Goal: Download file/media

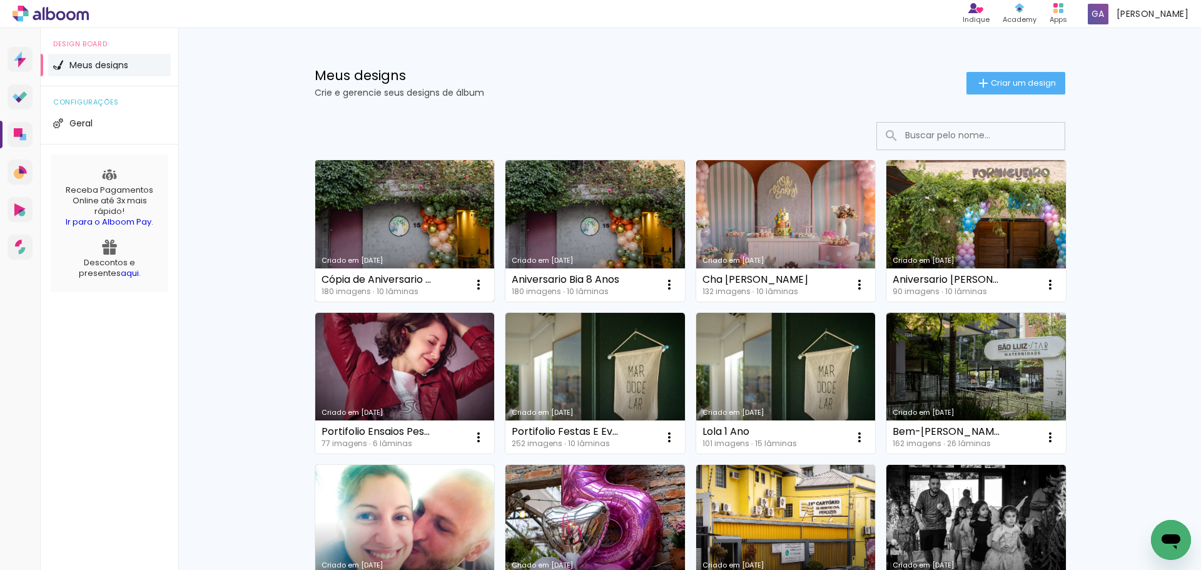
click at [412, 214] on link "Criado em [DATE]" at bounding box center [404, 230] width 179 height 141
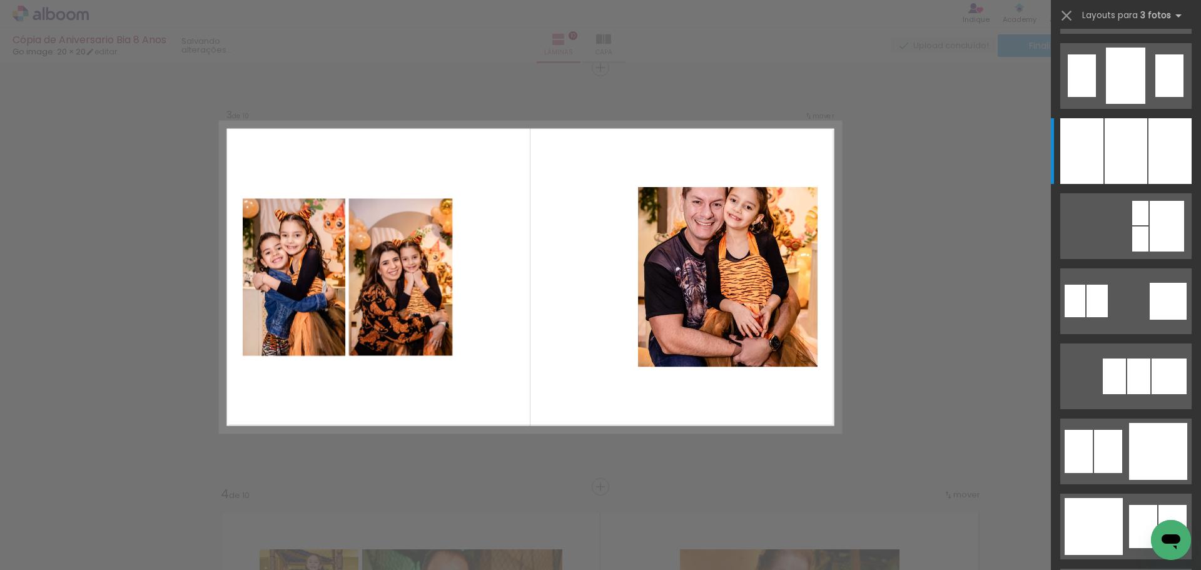
scroll to position [1046, 0]
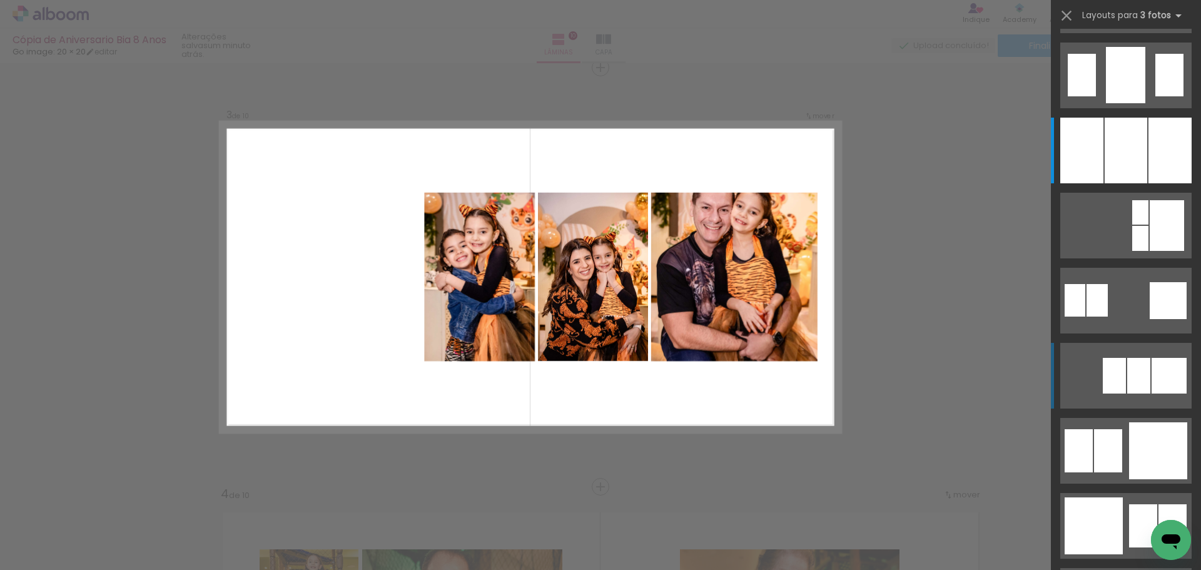
click at [1151, 373] on div at bounding box center [1168, 376] width 35 height 36
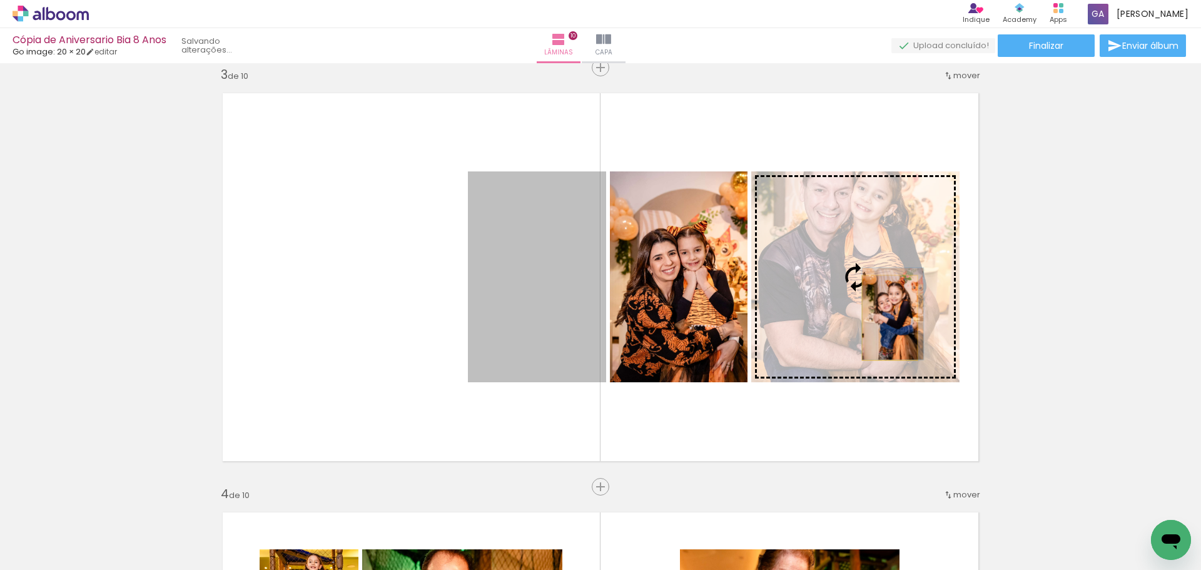
drag, startPoint x: 564, startPoint y: 341, endPoint x: 885, endPoint y: 318, distance: 321.7
click at [0, 0] on slot at bounding box center [0, 0] width 0 height 0
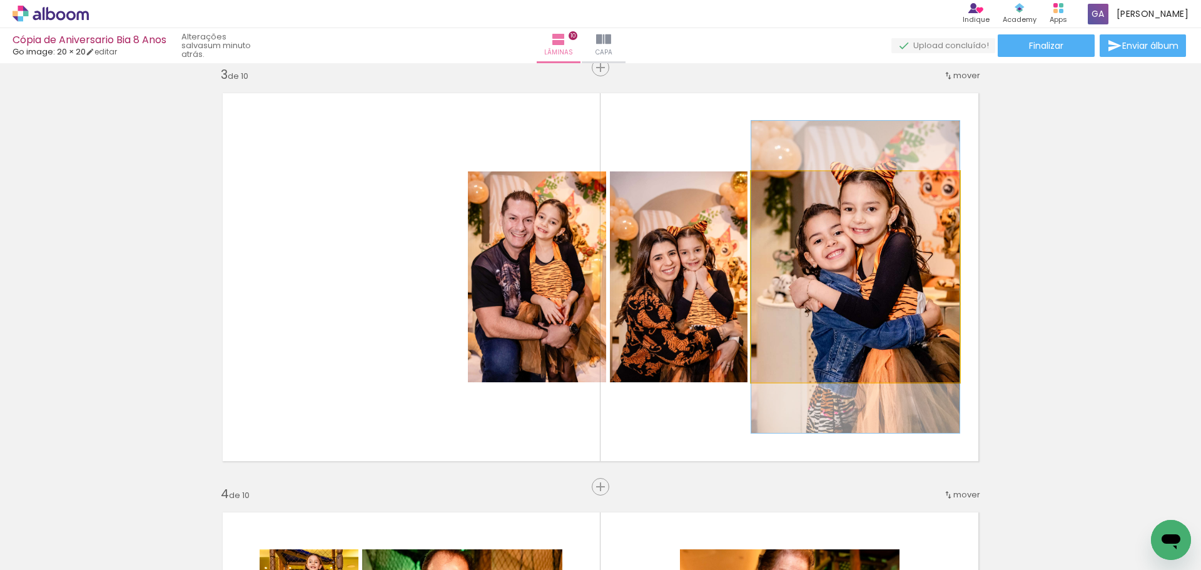
click at [886, 271] on quentale-photo at bounding box center [855, 276] width 208 height 211
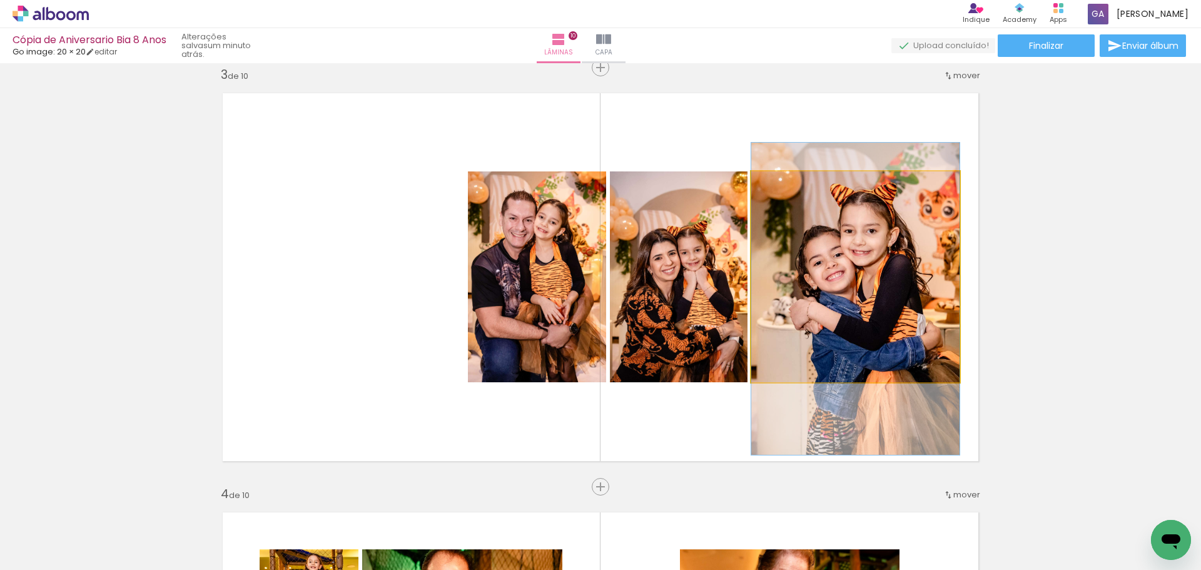
drag, startPoint x: 886, startPoint y: 271, endPoint x: 886, endPoint y: 293, distance: 21.9
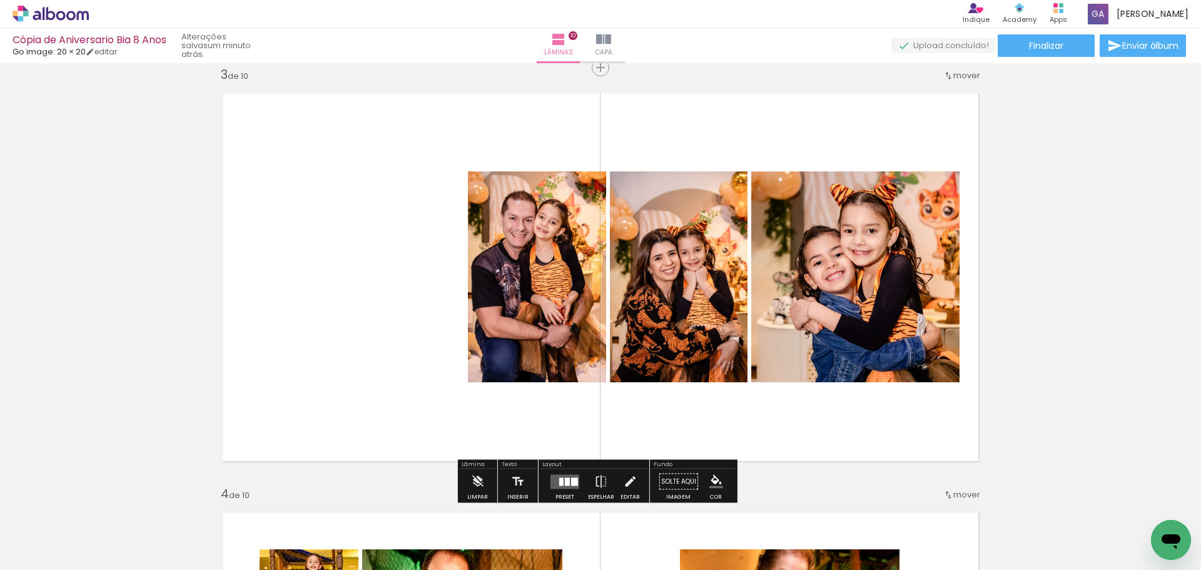
click at [603, 479] on iron-icon at bounding box center [601, 481] width 14 height 25
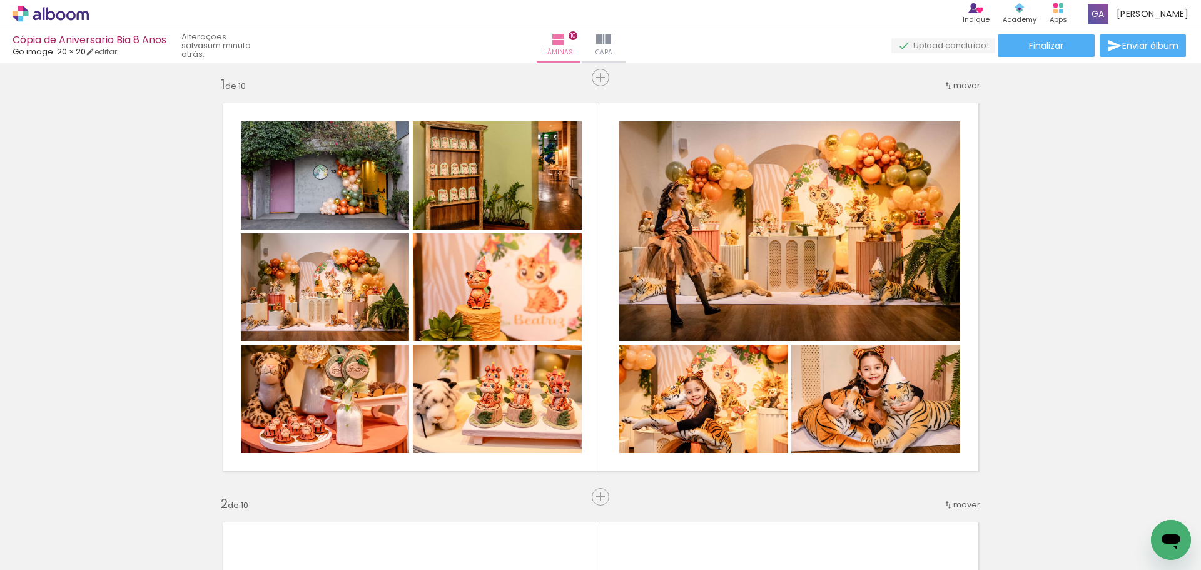
scroll to position [0, 0]
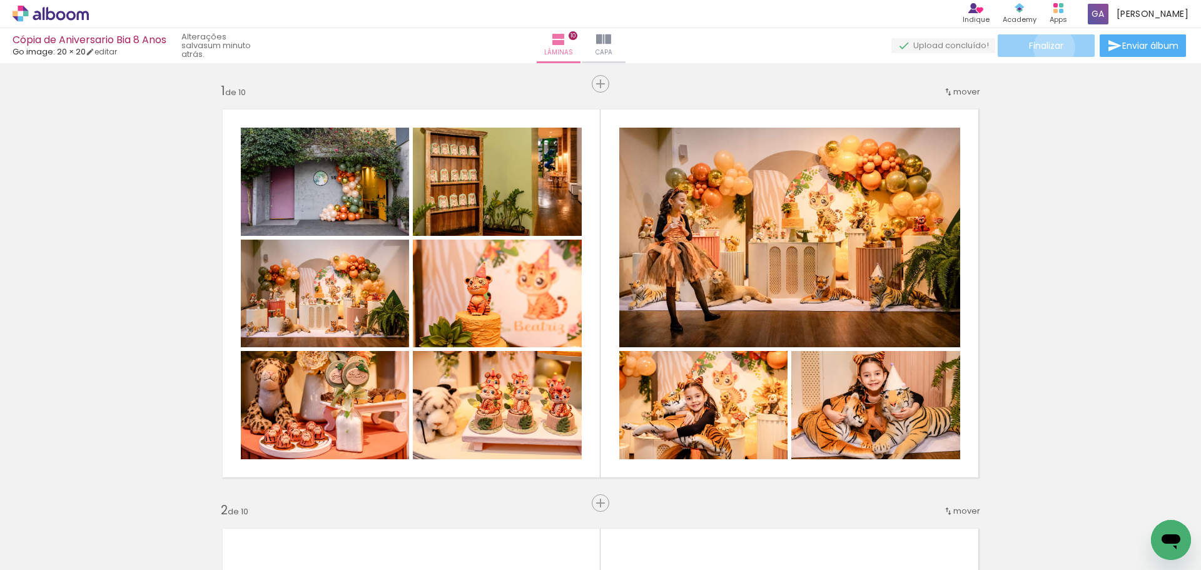
click at [1049, 48] on span "Finalizar" at bounding box center [1046, 45] width 34 height 9
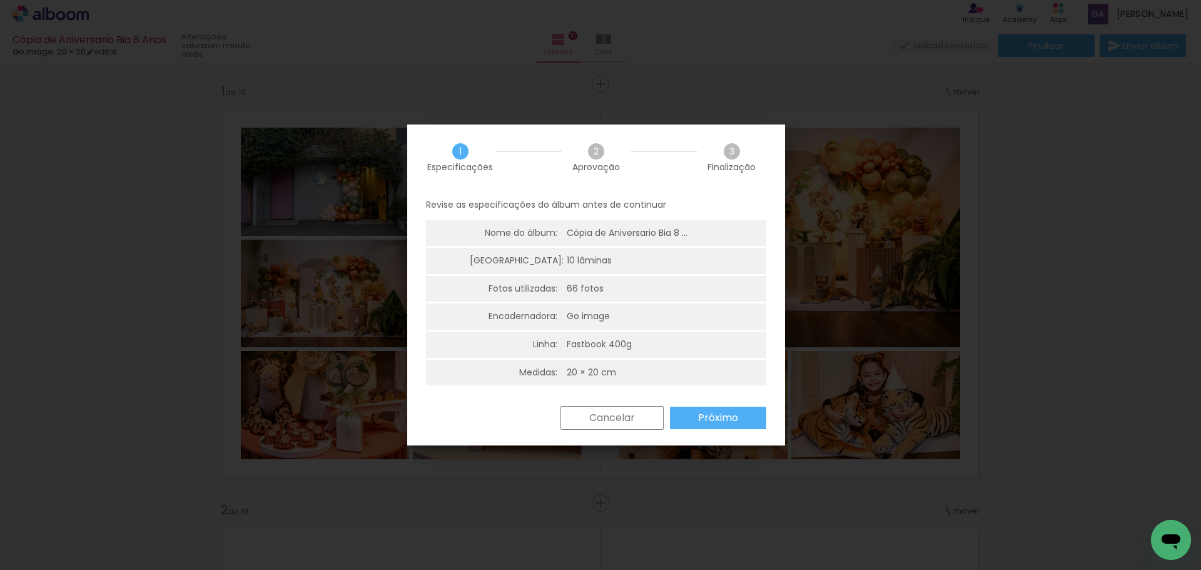
scroll to position [3, 0]
click at [0, 0] on slot "Próximo" at bounding box center [0, 0] width 0 height 0
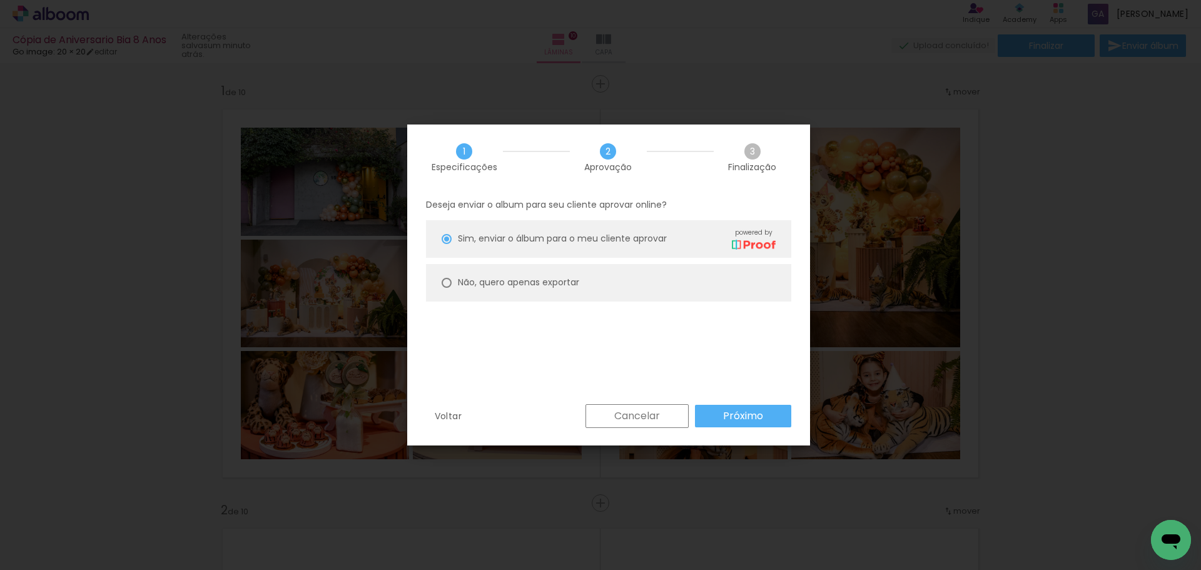
click at [0, 0] on slot "Não, quero apenas exportar" at bounding box center [0, 0] width 0 height 0
type paper-radio-button "on"
click at [0, 0] on slot "Próximo" at bounding box center [0, 0] width 0 height 0
type input "Alta, 300 DPI"
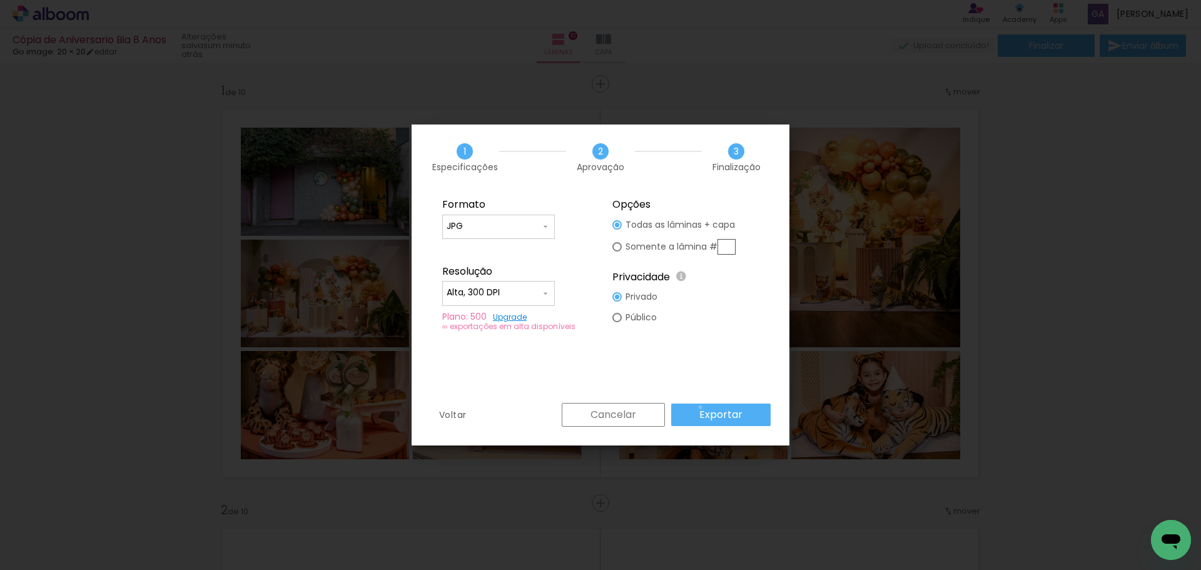
click at [0, 0] on slot "Exportar" at bounding box center [0, 0] width 0 height 0
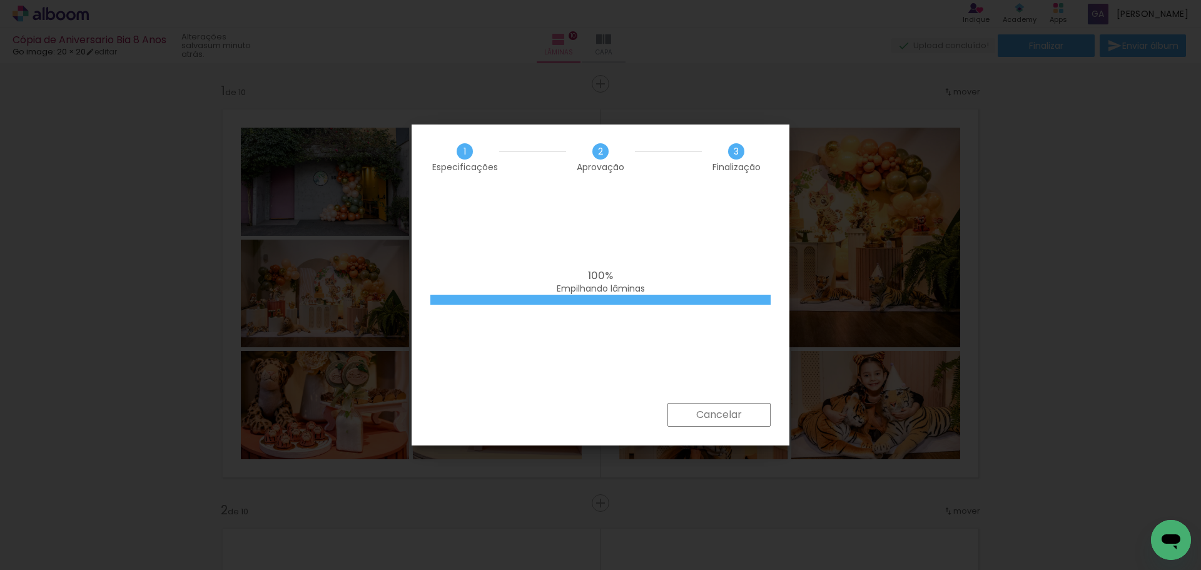
scroll to position [0, 4695]
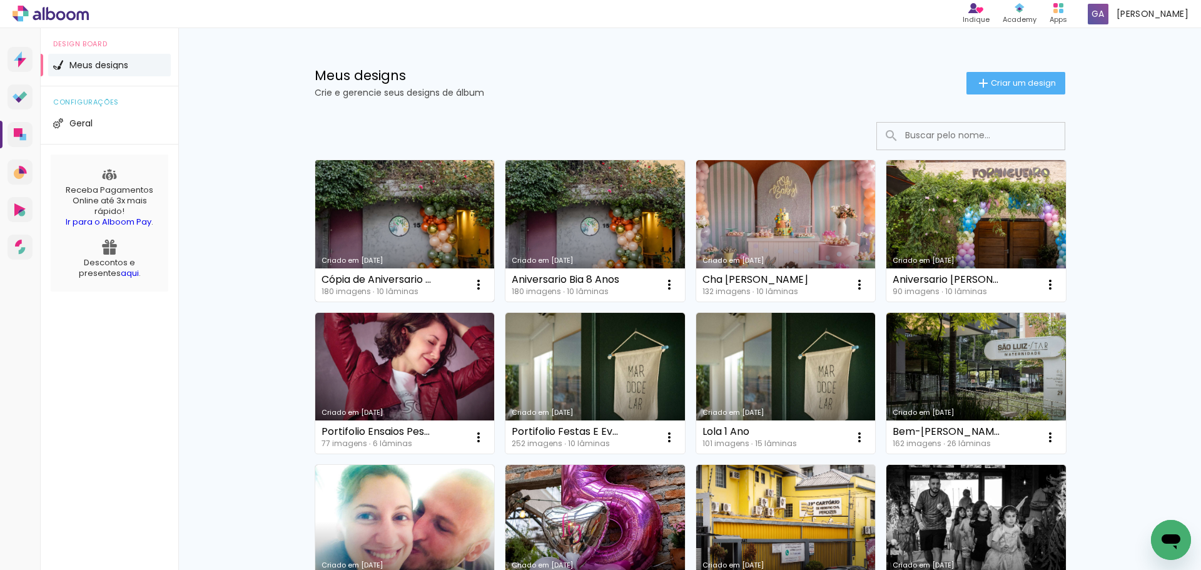
click at [428, 220] on link "Criado em [DATE]" at bounding box center [404, 230] width 179 height 141
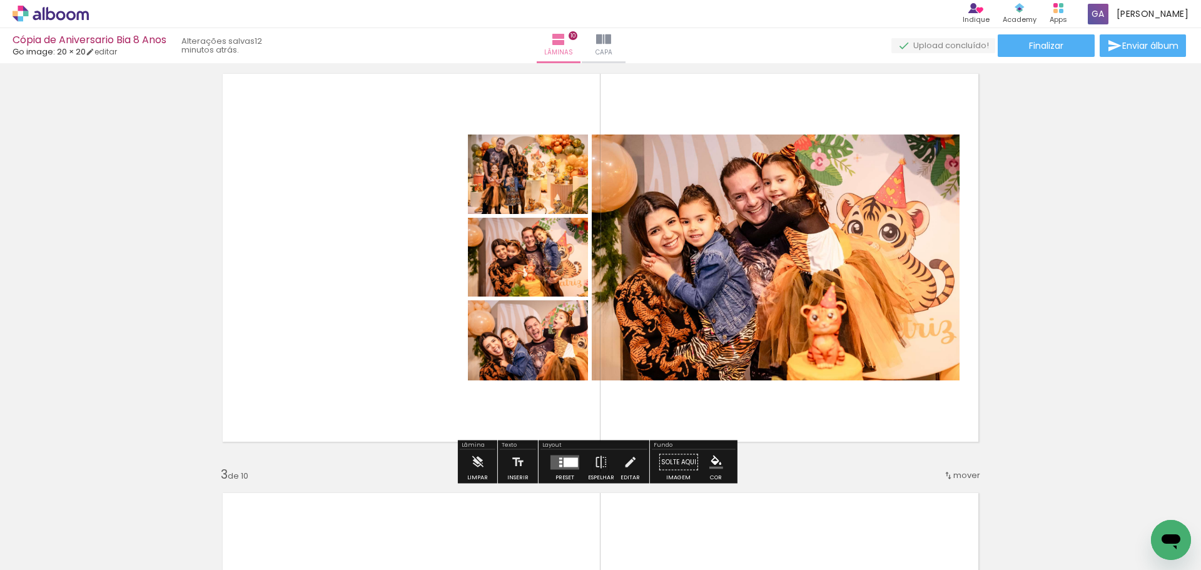
scroll to position [456, 0]
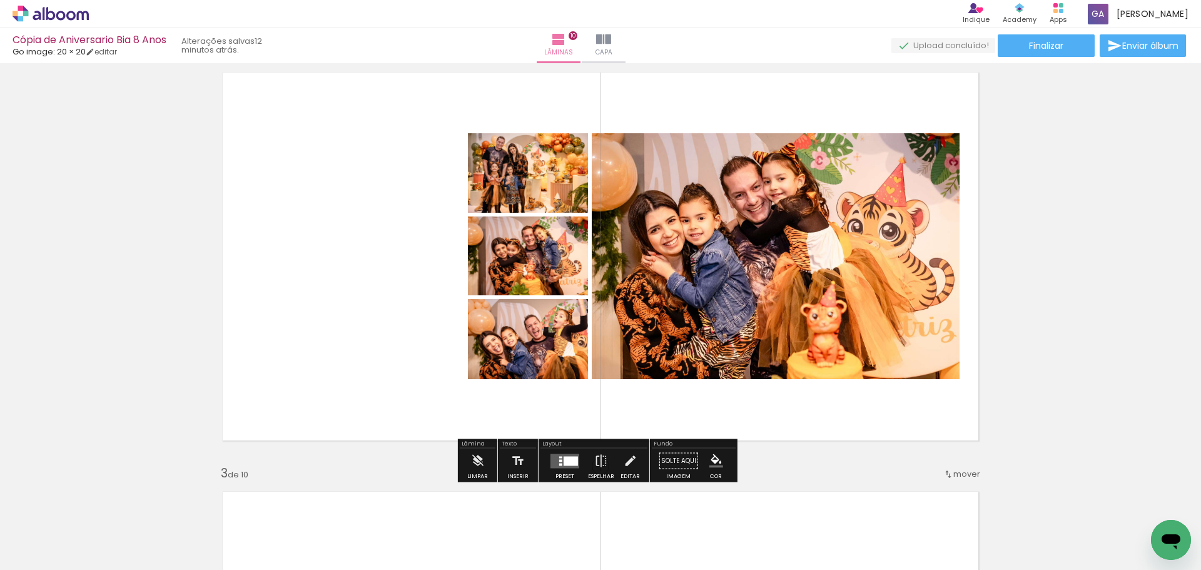
drag, startPoint x: 573, startPoint y: 460, endPoint x: 1054, endPoint y: 227, distance: 534.0
click at [573, 460] on div at bounding box center [570, 460] width 14 height 9
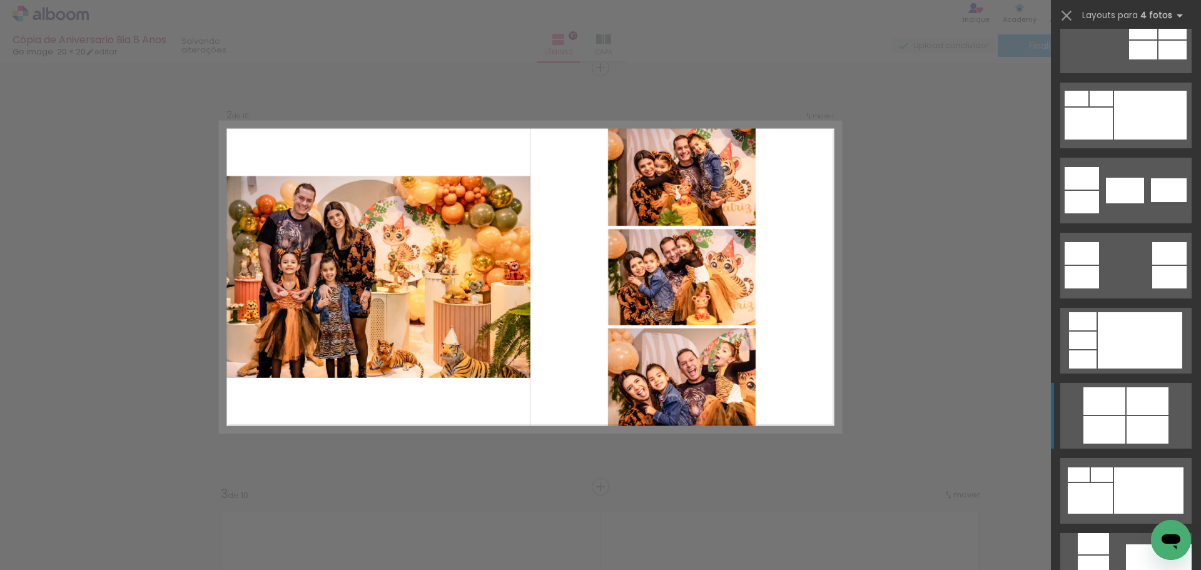
scroll to position [0, 0]
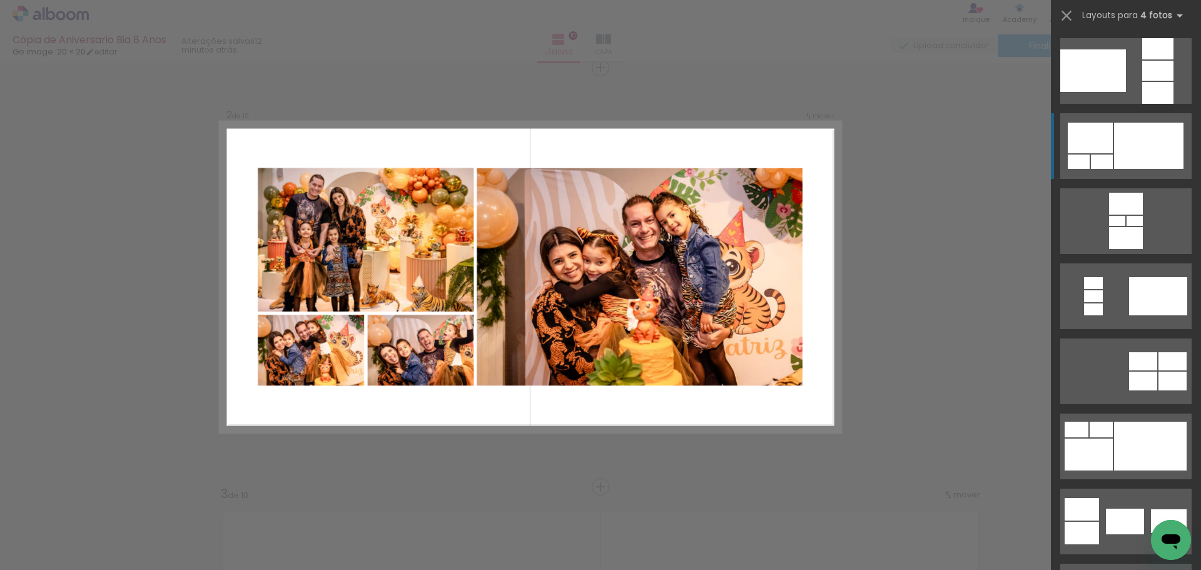
click at [1122, 148] on div at bounding box center [1148, 146] width 69 height 46
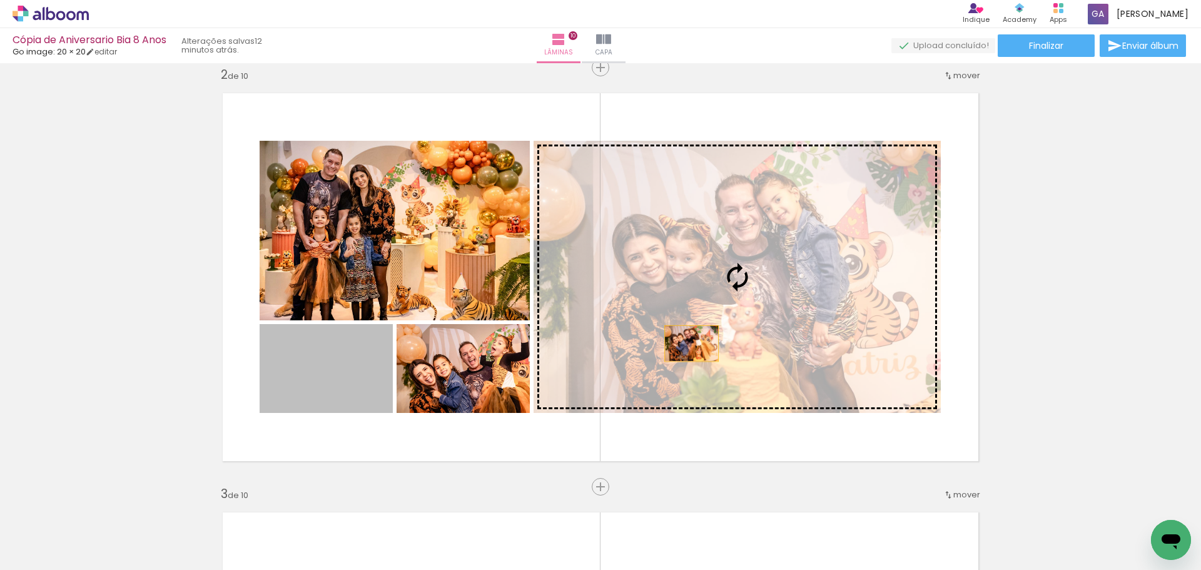
drag, startPoint x: 313, startPoint y: 383, endPoint x: 687, endPoint y: 343, distance: 375.4
click at [0, 0] on slot at bounding box center [0, 0] width 0 height 0
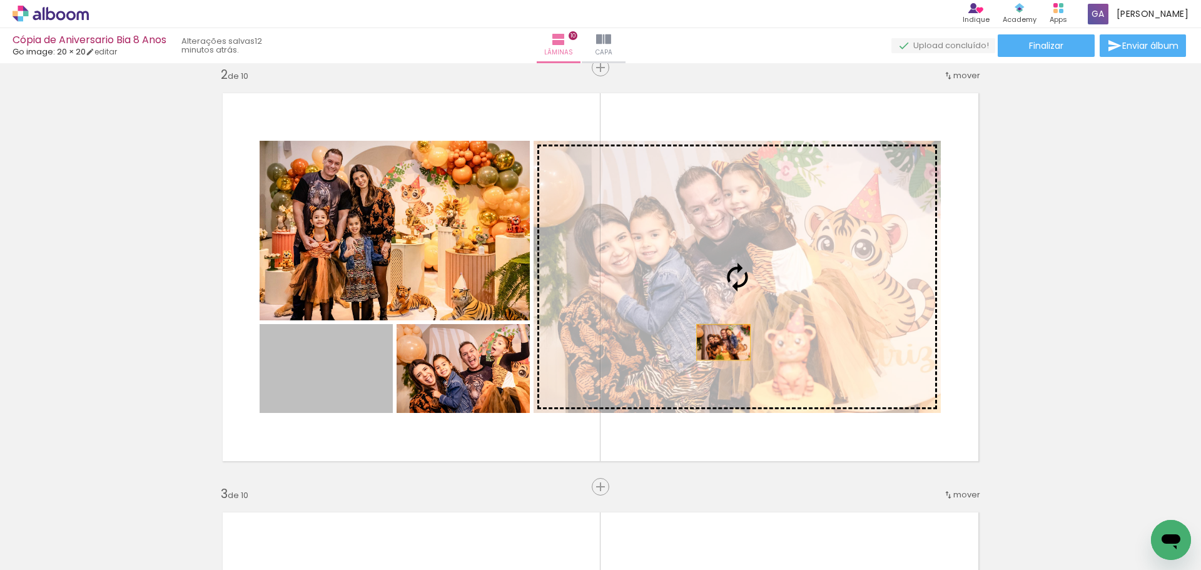
drag, startPoint x: 352, startPoint y: 391, endPoint x: 719, endPoint y: 342, distance: 370.3
click at [0, 0] on slot at bounding box center [0, 0] width 0 height 0
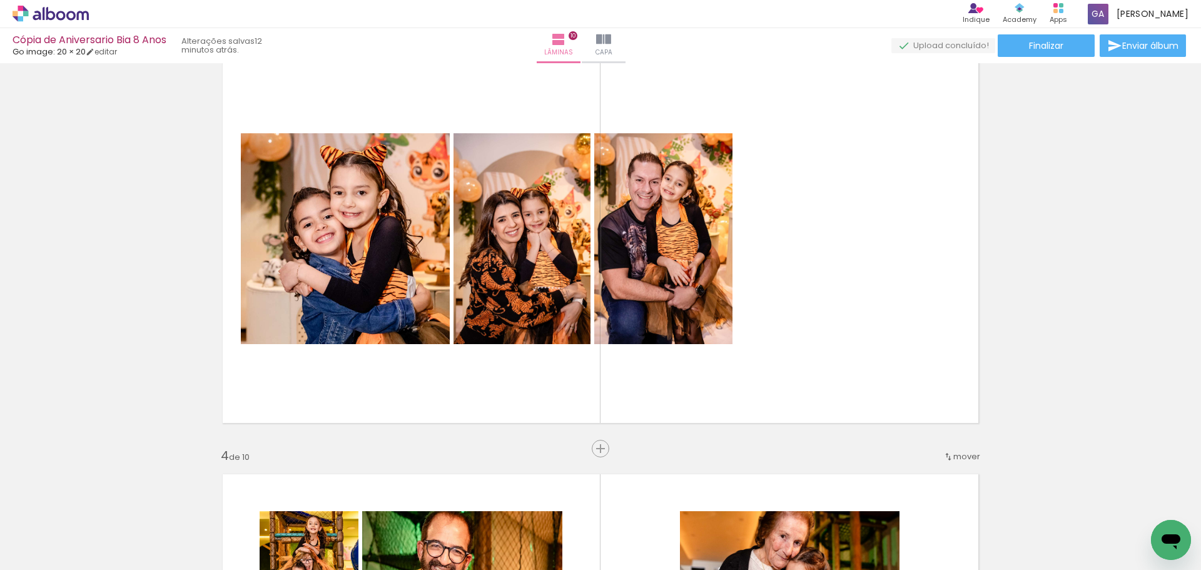
scroll to position [893, 0]
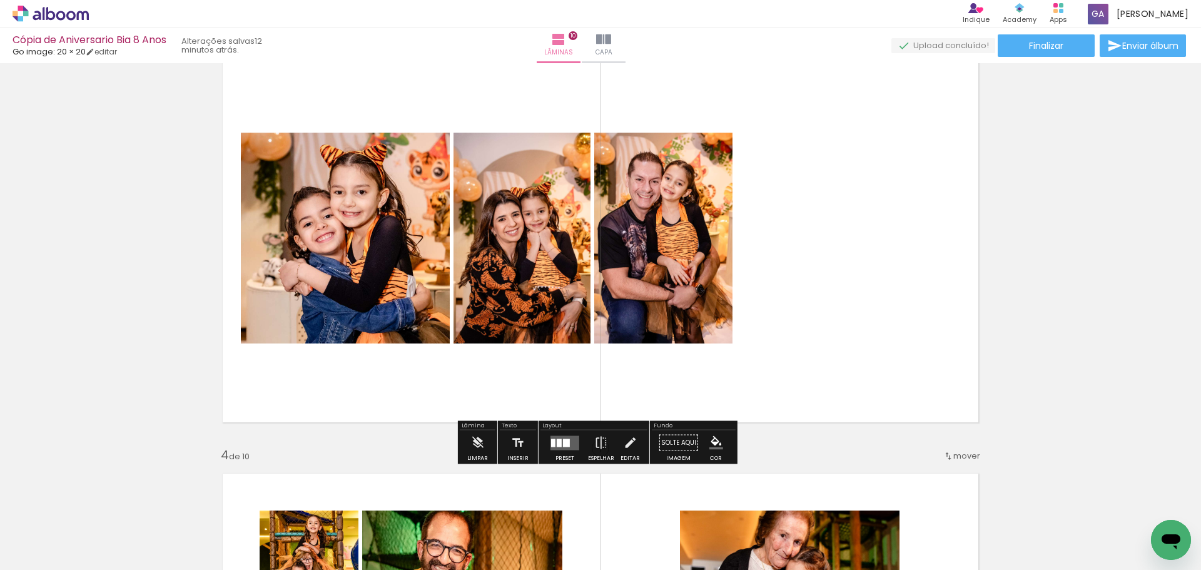
click at [559, 442] on quentale-layouter at bounding box center [564, 442] width 29 height 14
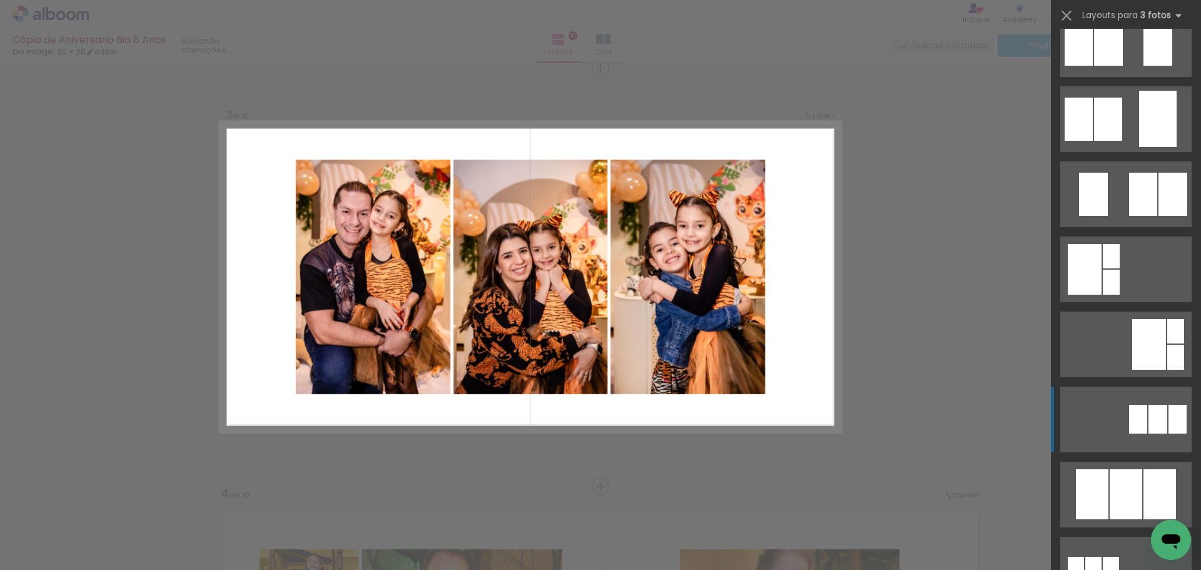
scroll to position [178, 0]
click at [1103, 496] on div at bounding box center [1092, 493] width 33 height 50
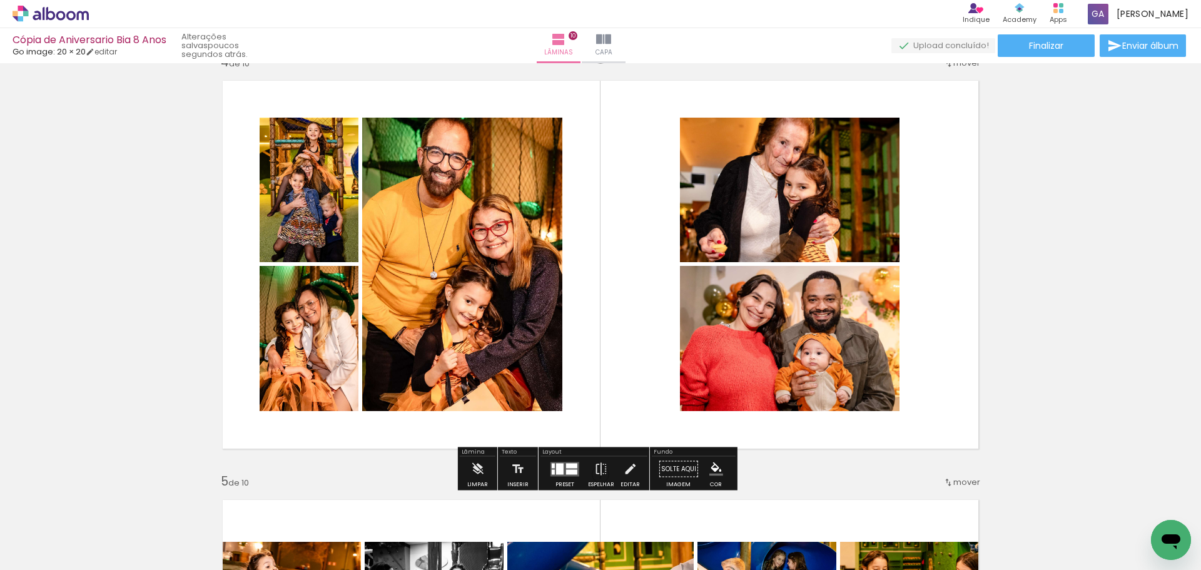
scroll to position [1286, 0]
click at [566, 465] on div at bounding box center [571, 464] width 11 height 5
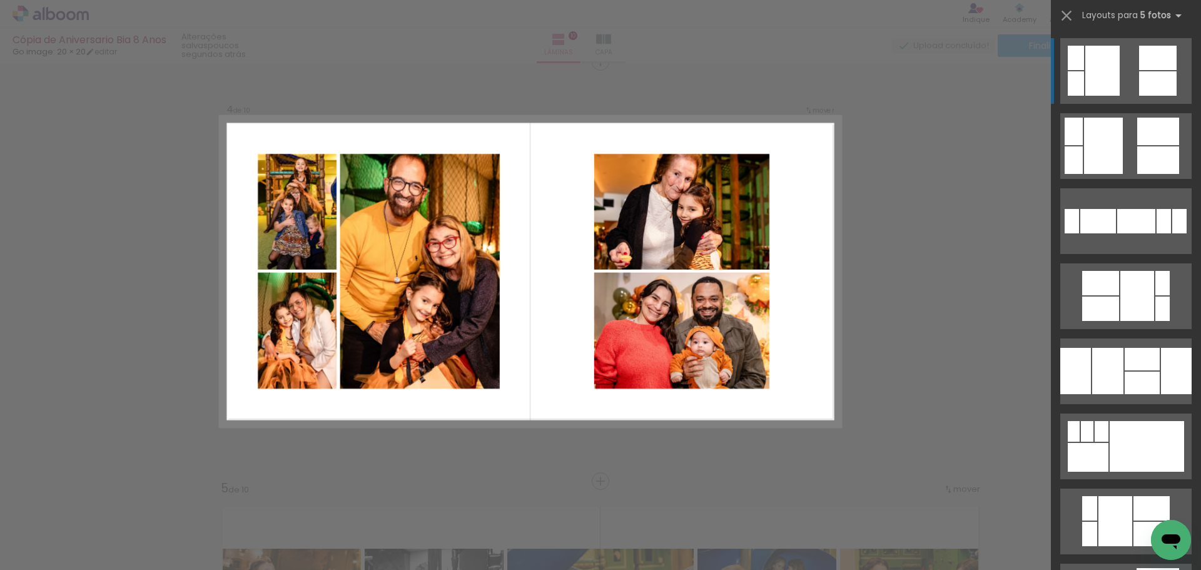
scroll to position [1273, 0]
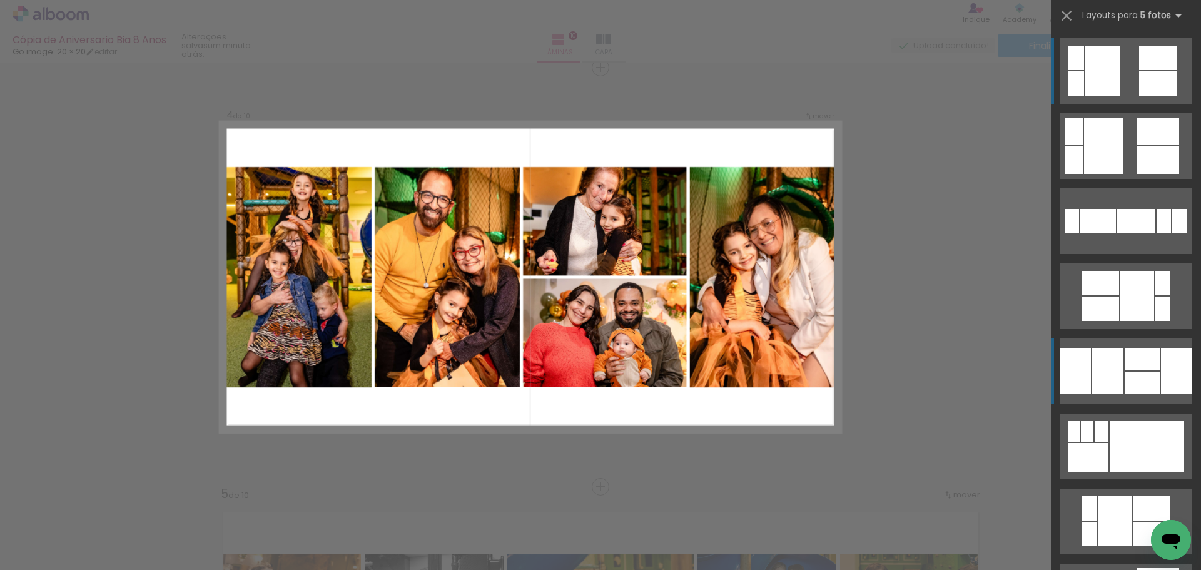
click at [1108, 361] on div at bounding box center [1107, 371] width 31 height 46
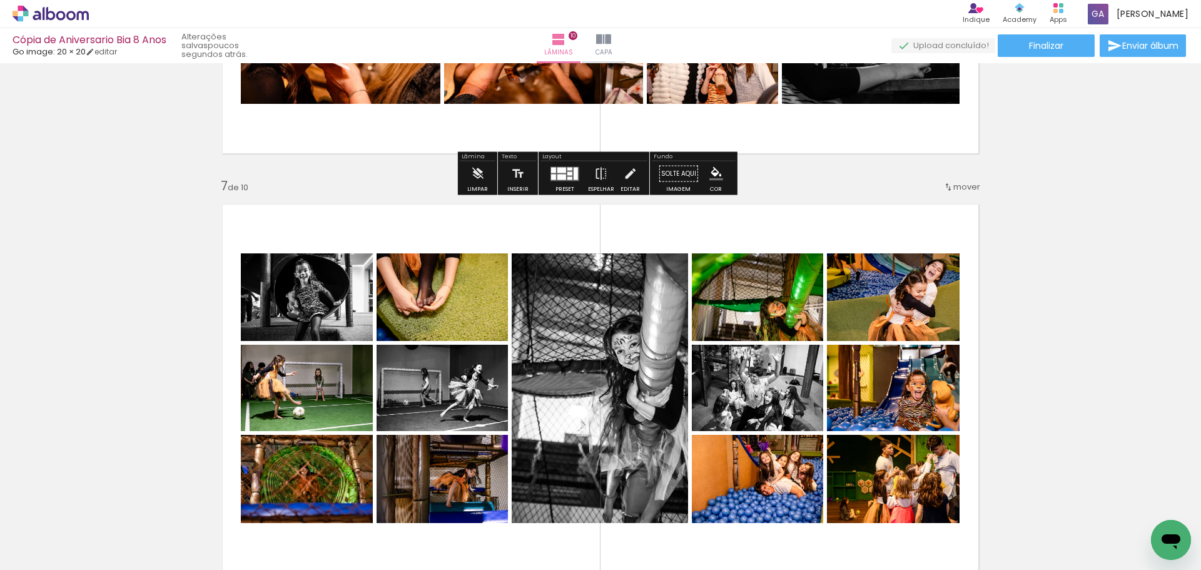
scroll to position [2420, 0]
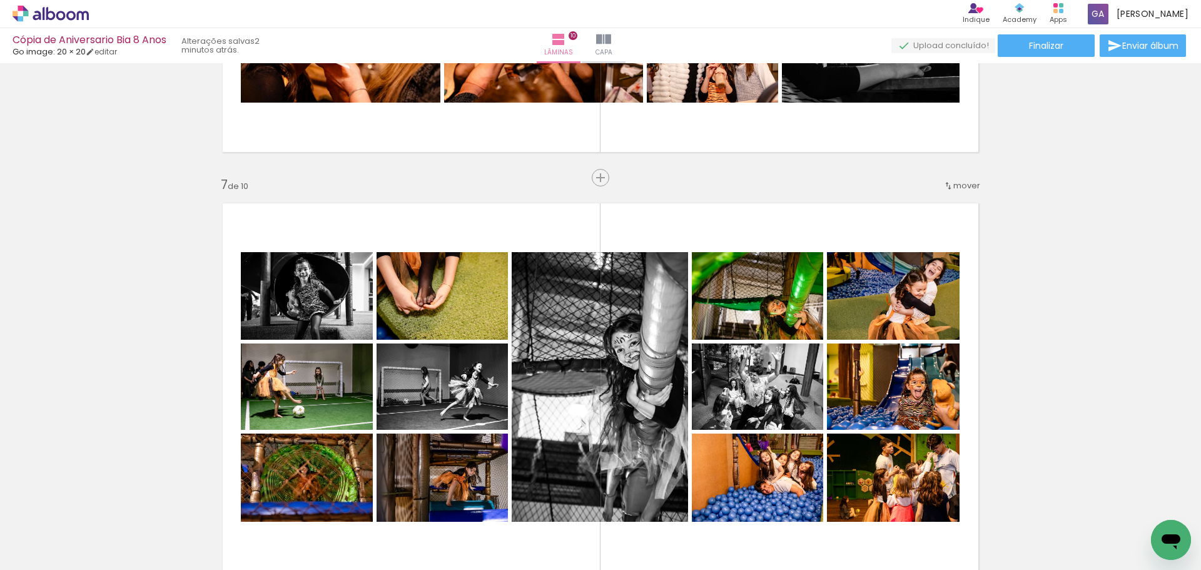
scroll to position [750, 0]
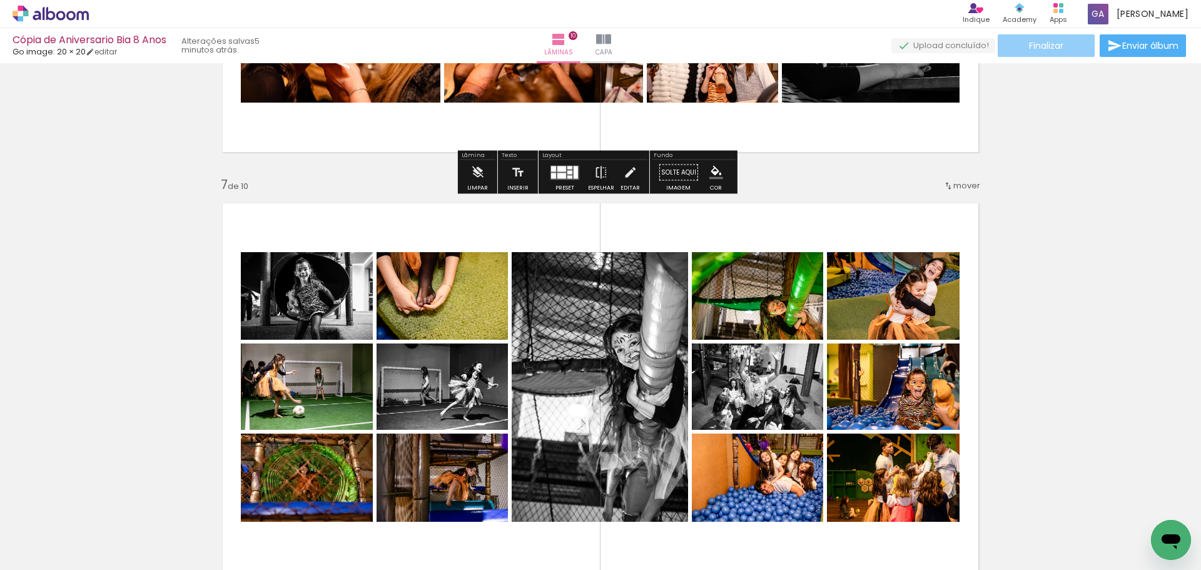
click at [1063, 40] on paper-button "Finalizar" at bounding box center [1046, 45] width 97 height 23
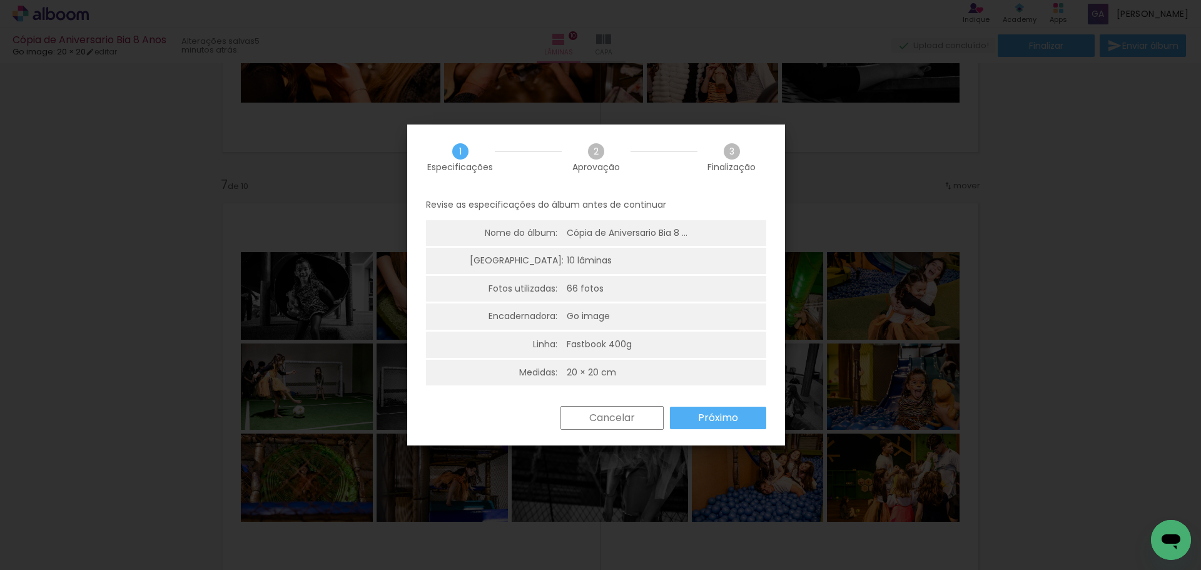
scroll to position [3, 0]
click at [0, 0] on slot "Próximo" at bounding box center [0, 0] width 0 height 0
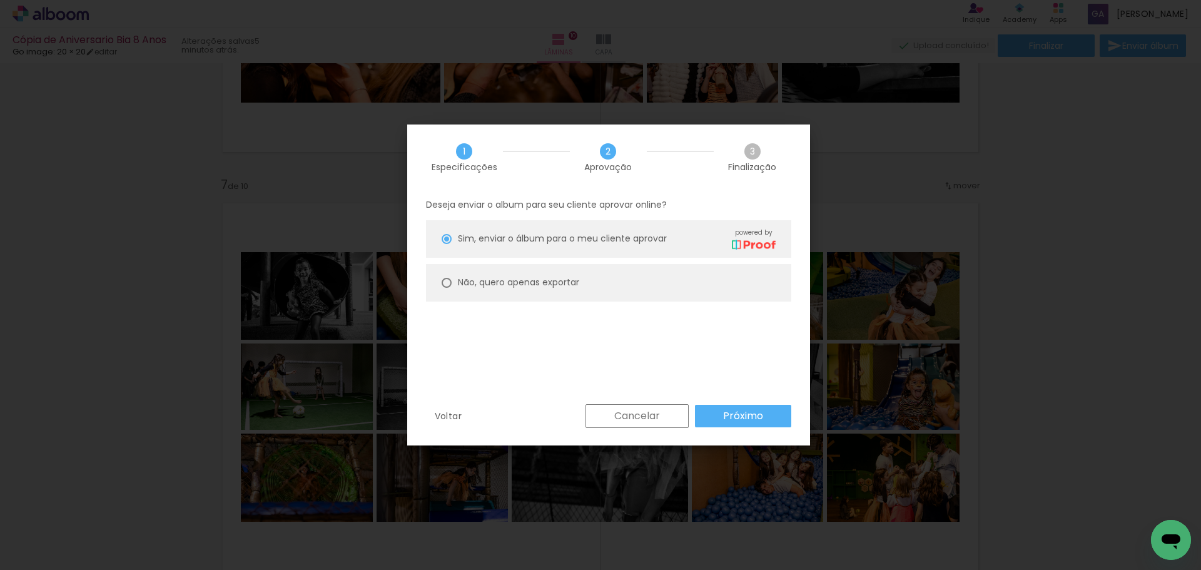
click at [0, 0] on slot "Não, quero apenas exportar" at bounding box center [0, 0] width 0 height 0
type paper-radio-button "on"
click at [0, 0] on slot "Próximo" at bounding box center [0, 0] width 0 height 0
type input "Alta, 300 DPI"
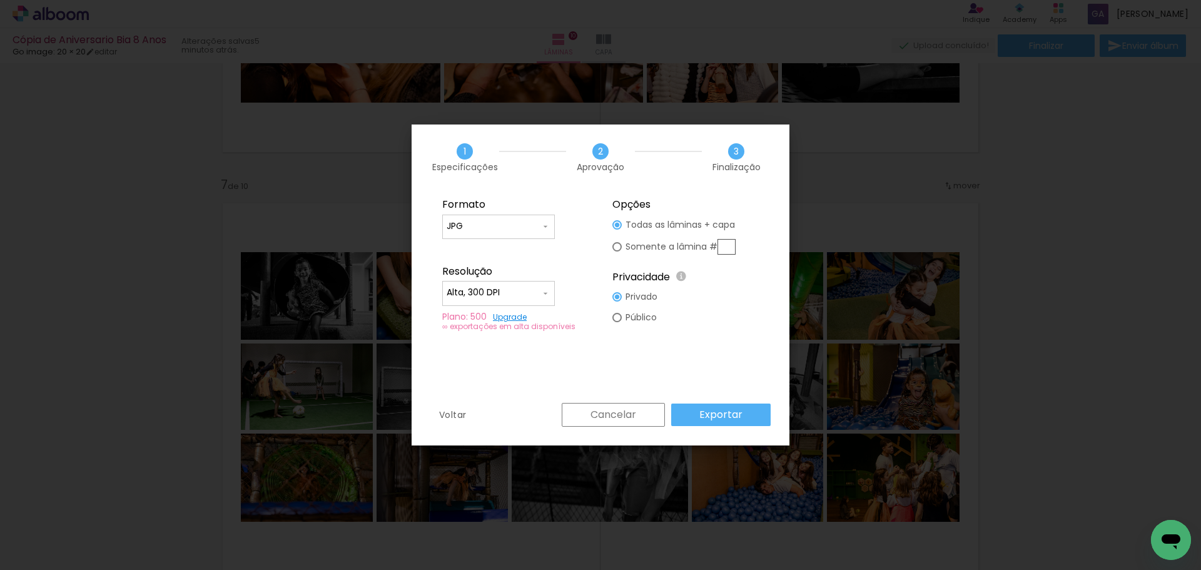
click at [697, 417] on paper-button "Exportar" at bounding box center [720, 414] width 99 height 23
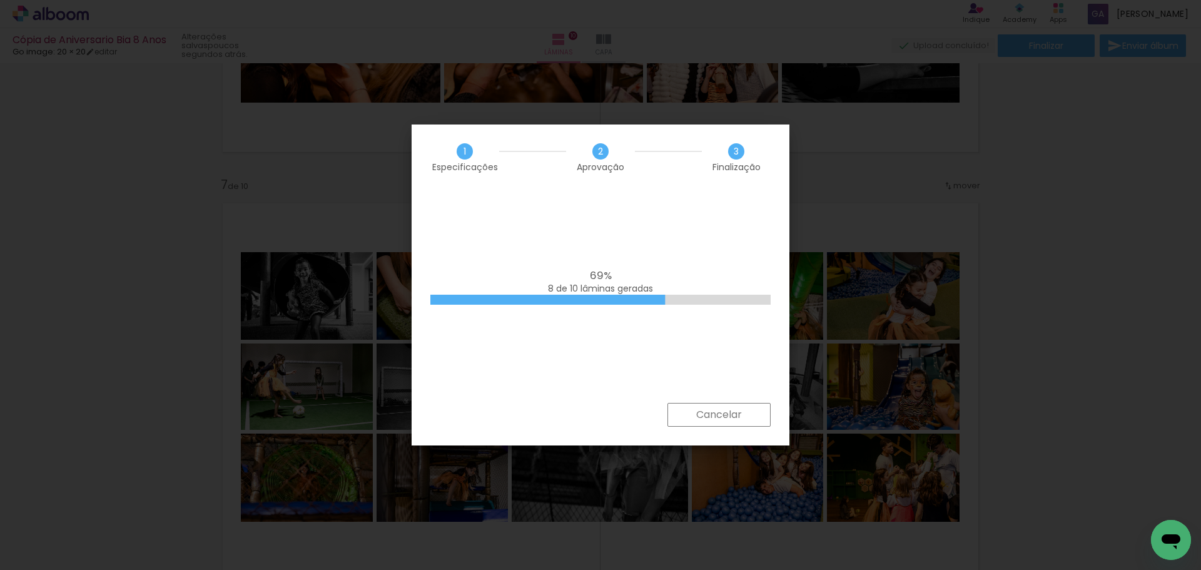
scroll to position [750, 0]
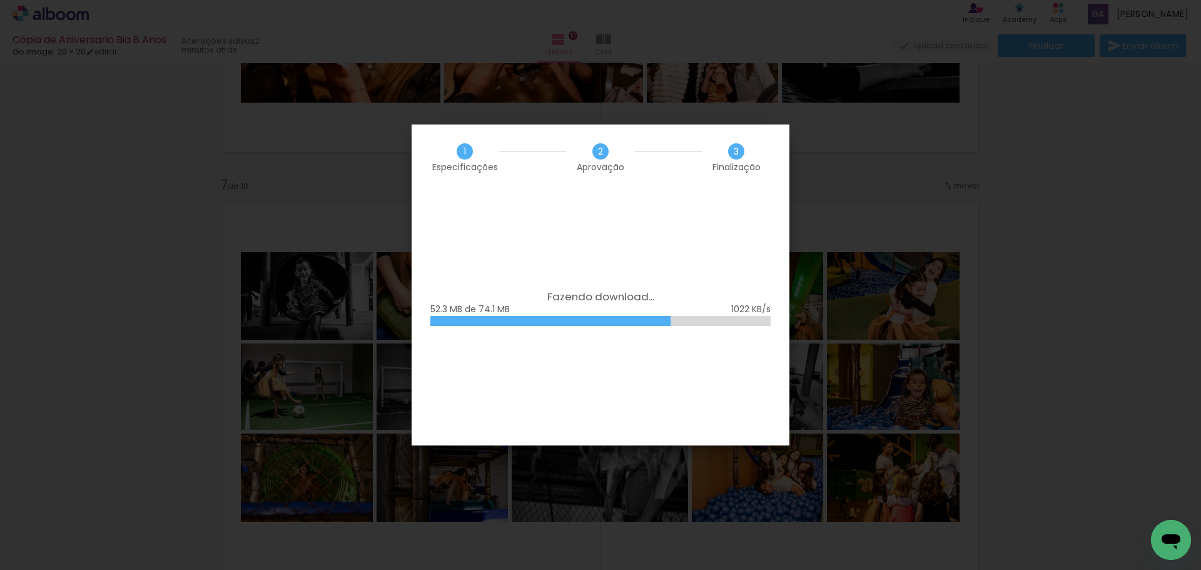
scroll to position [750, 0]
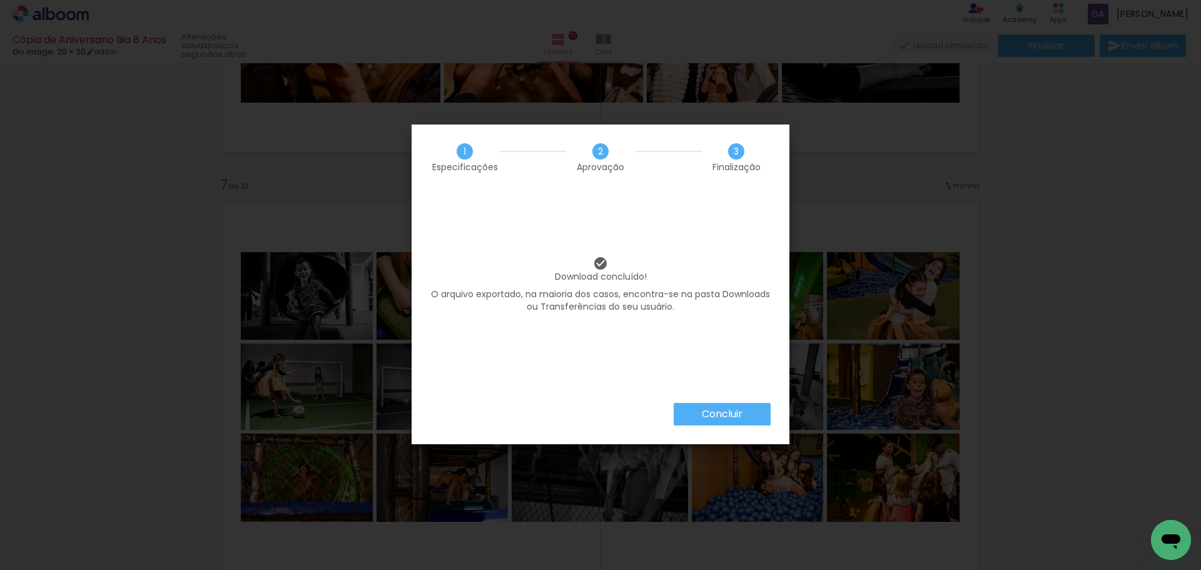
click at [742, 403] on paper-button "Concluir" at bounding box center [722, 414] width 97 height 23
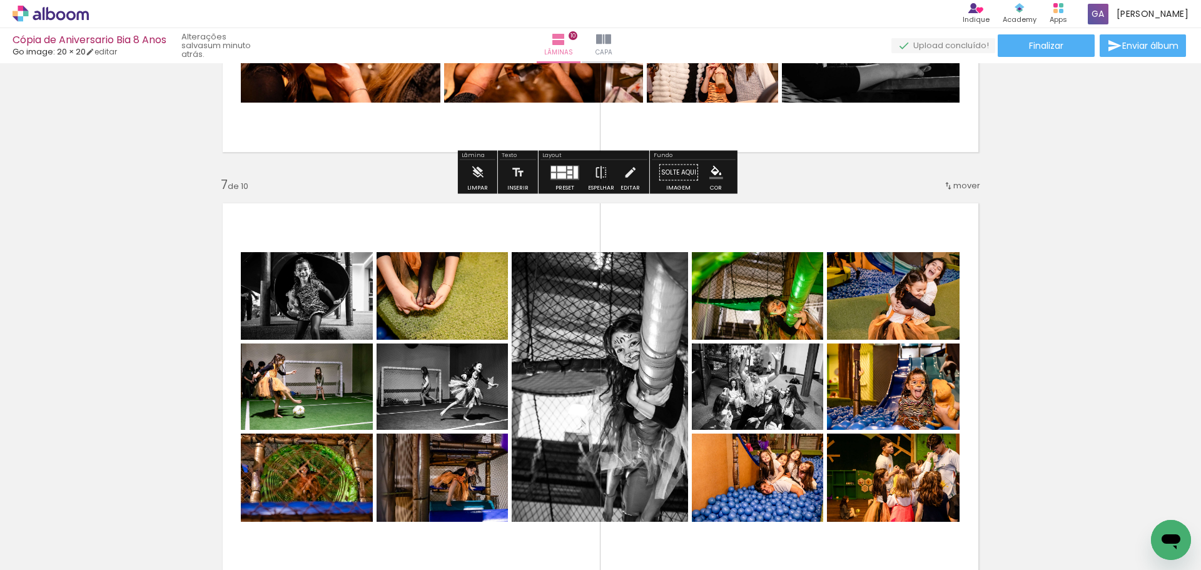
click at [59, 11] on icon at bounding box center [51, 14] width 76 height 16
